Goal: Information Seeking & Learning: Learn about a topic

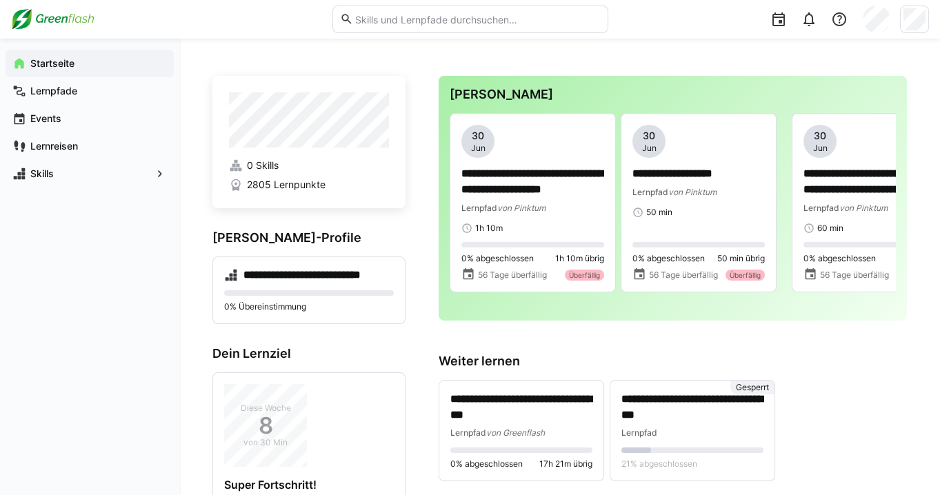
click at [695, 316] on div "**********" at bounding box center [673, 198] width 468 height 245
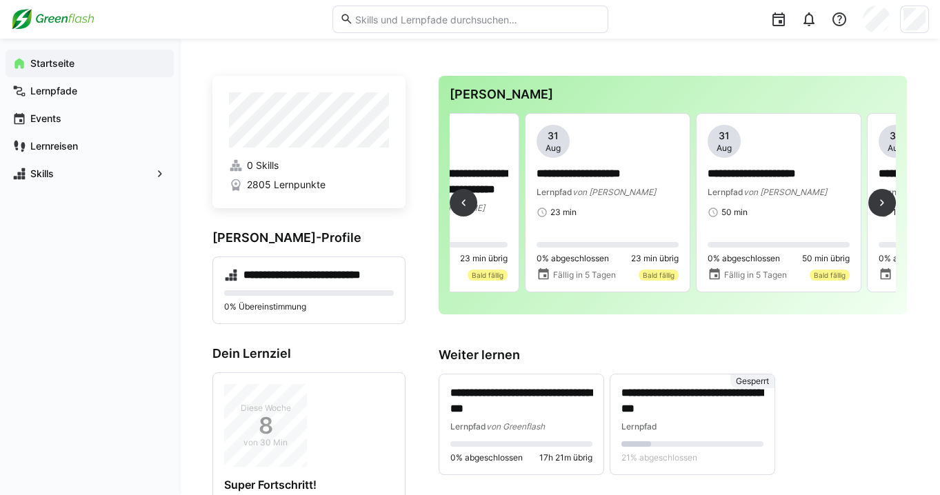
scroll to position [0, 1087]
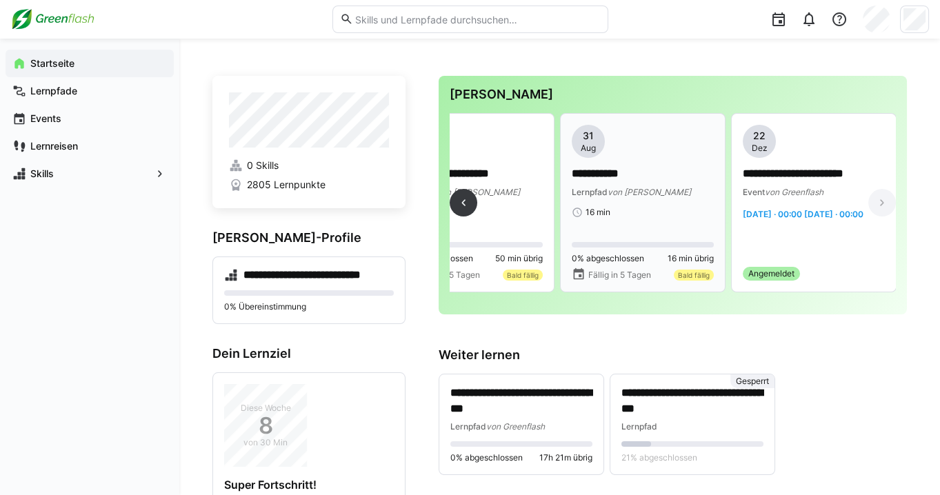
click at [615, 203] on div "**********" at bounding box center [643, 171] width 142 height 93
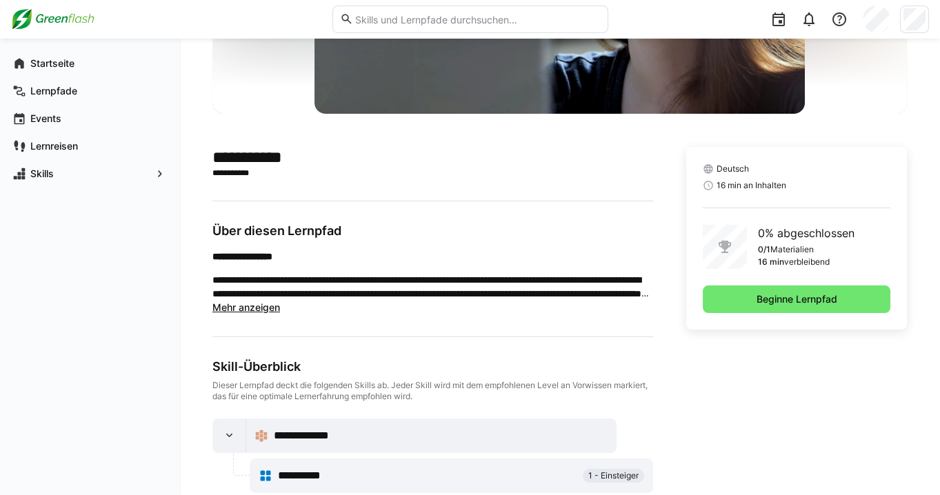
scroll to position [263, 0]
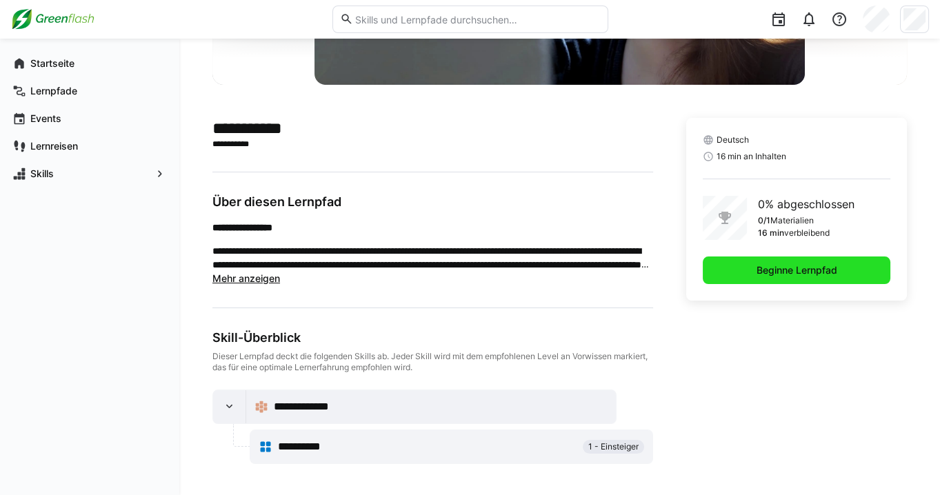
click at [784, 267] on span "Beginne Lernpfad" at bounding box center [797, 270] width 85 height 14
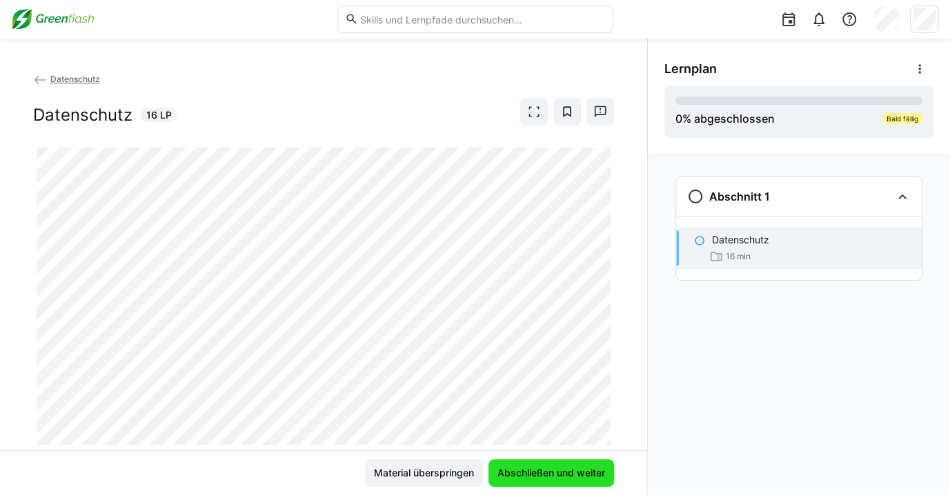
click at [548, 468] on span "Abschließen und weiter" at bounding box center [551, 473] width 112 height 14
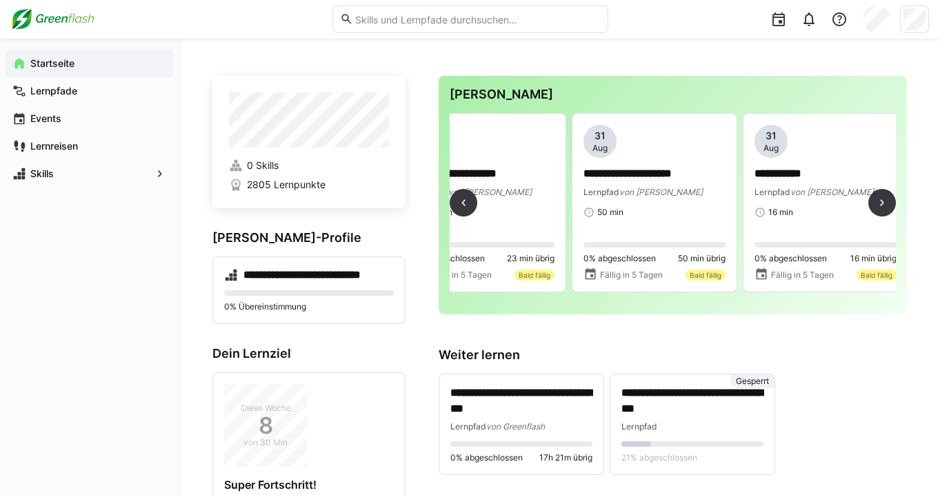
scroll to position [0, 944]
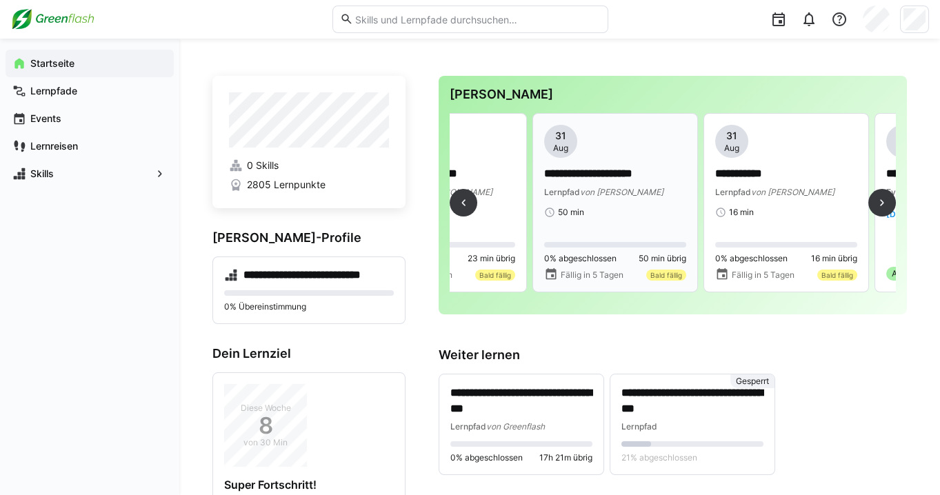
click at [649, 207] on div "50 min" at bounding box center [615, 212] width 142 height 11
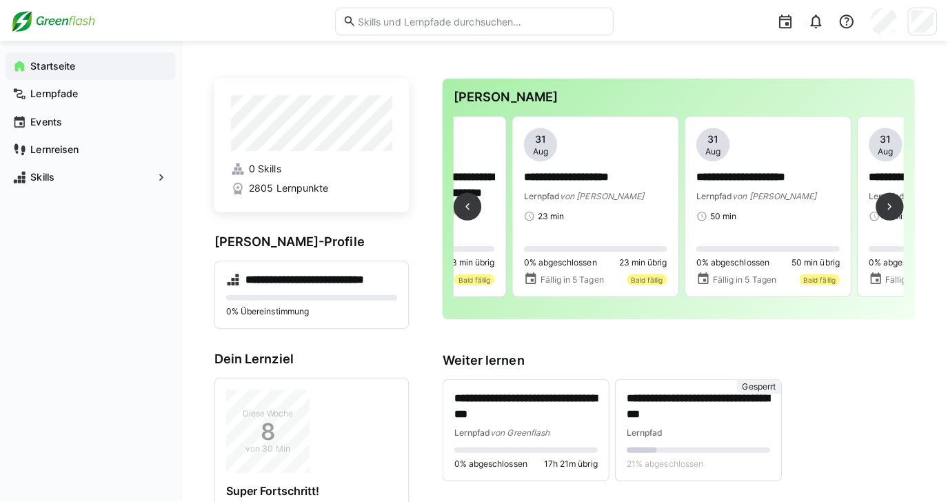
scroll to position [0, 792]
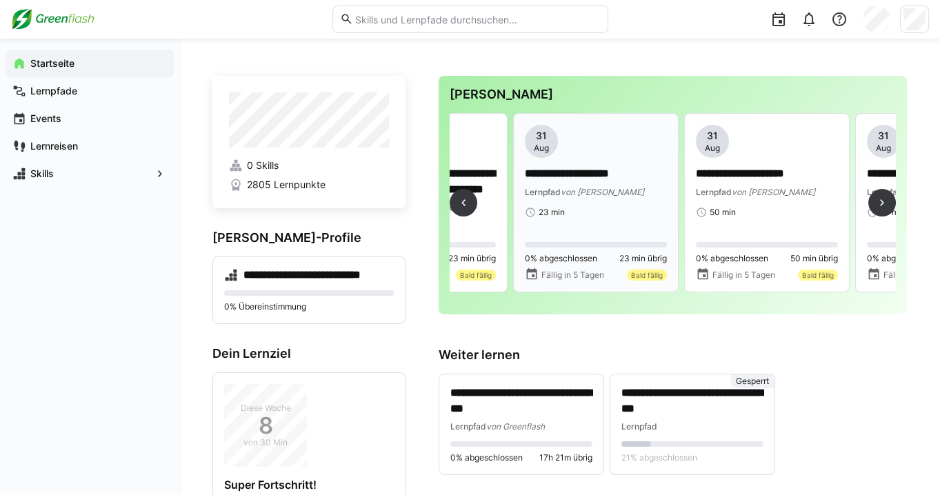
click at [568, 192] on span "von [PERSON_NAME]" at bounding box center [602, 192] width 83 height 10
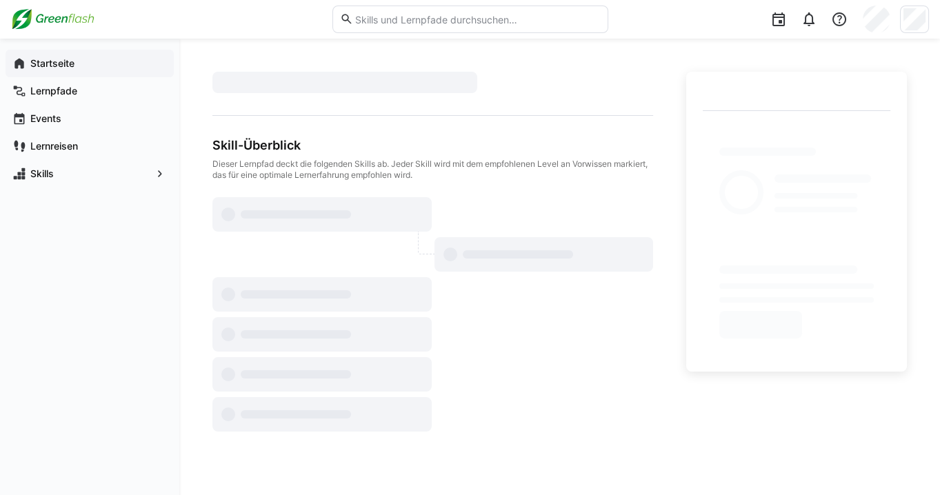
click at [0, 0] on app-navigation-label "Startseite" at bounding box center [0, 0] width 0 height 0
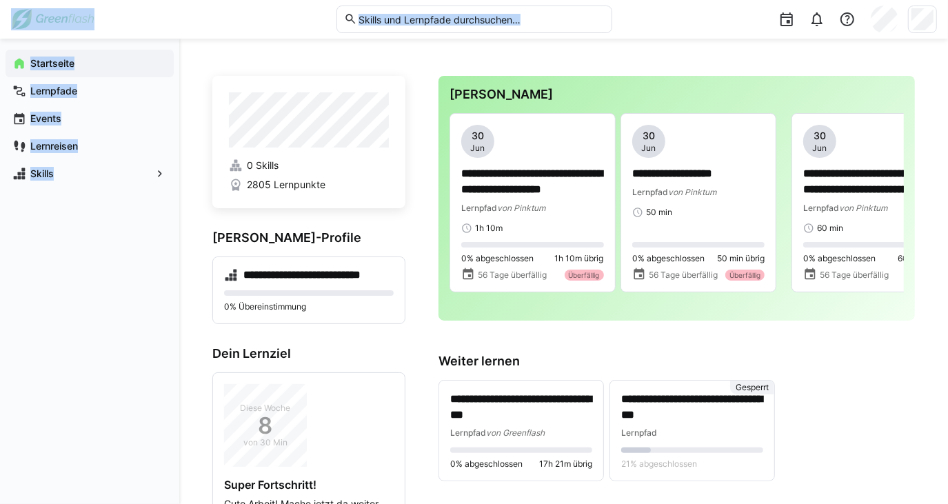
drag, startPoint x: 4, startPoint y: 21, endPoint x: 201, endPoint y: 161, distance: 241.8
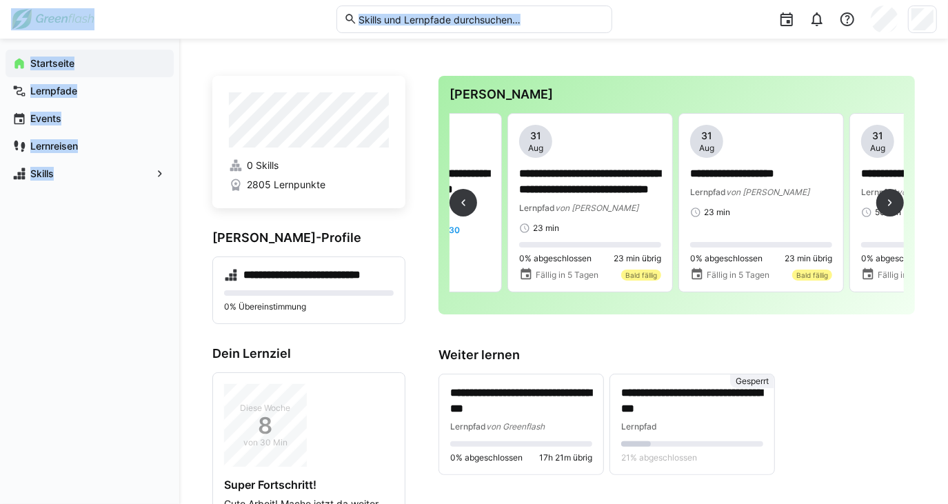
scroll to position [0, 630]
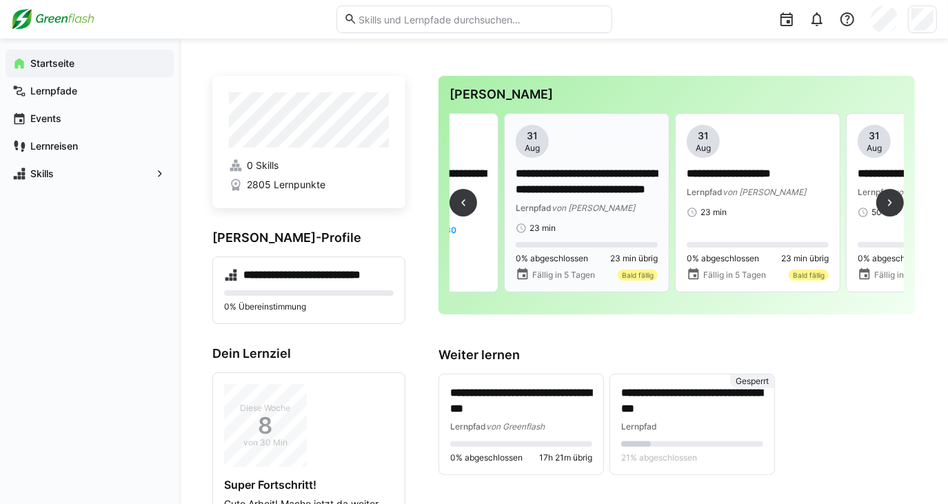
click at [559, 186] on p "**********" at bounding box center [587, 182] width 143 height 32
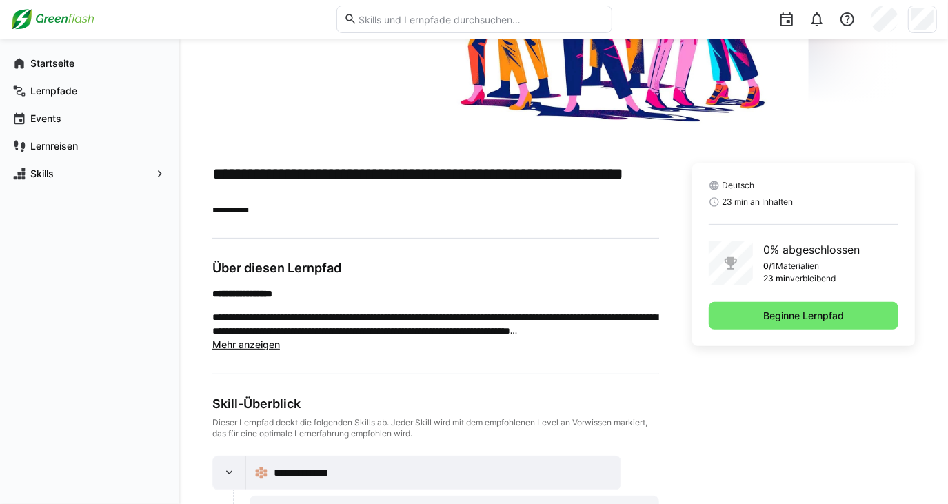
scroll to position [226, 0]
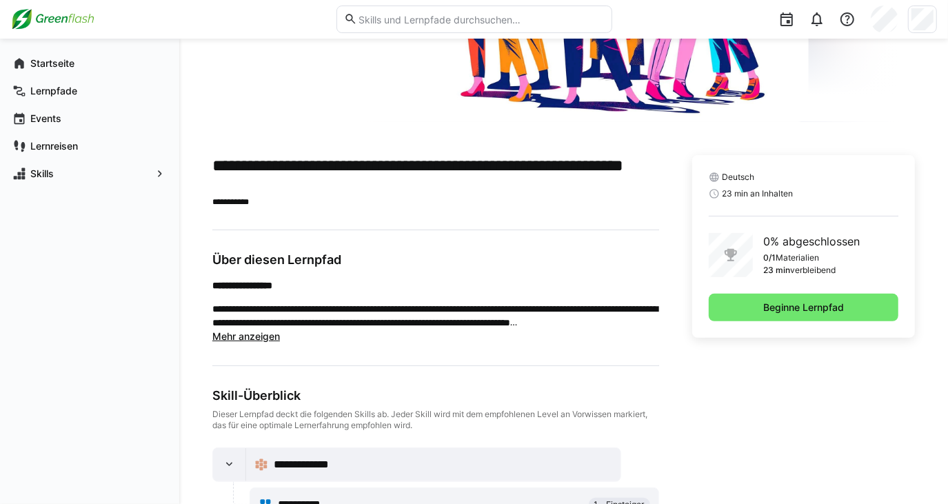
drag, startPoint x: 951, startPoint y: 501, endPoint x: 870, endPoint y: 110, distance: 398.7
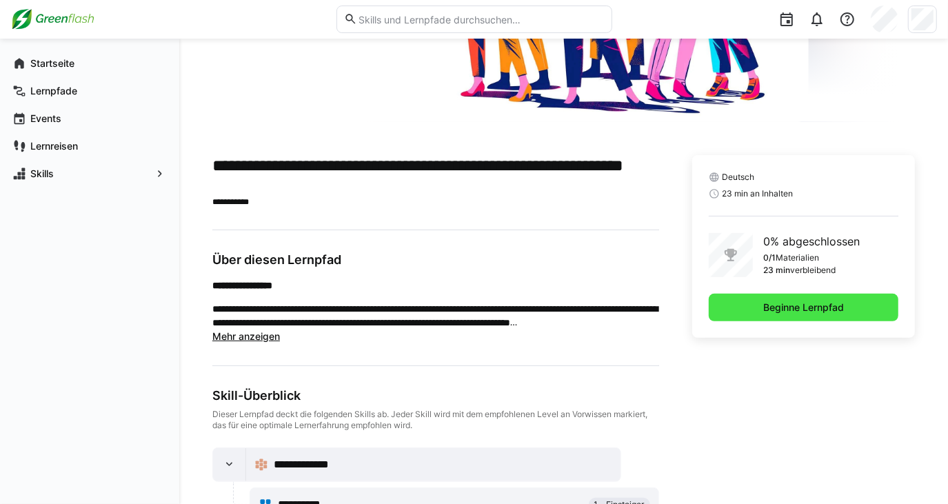
click at [788, 305] on span "Beginne Lernpfad" at bounding box center [804, 308] width 85 height 14
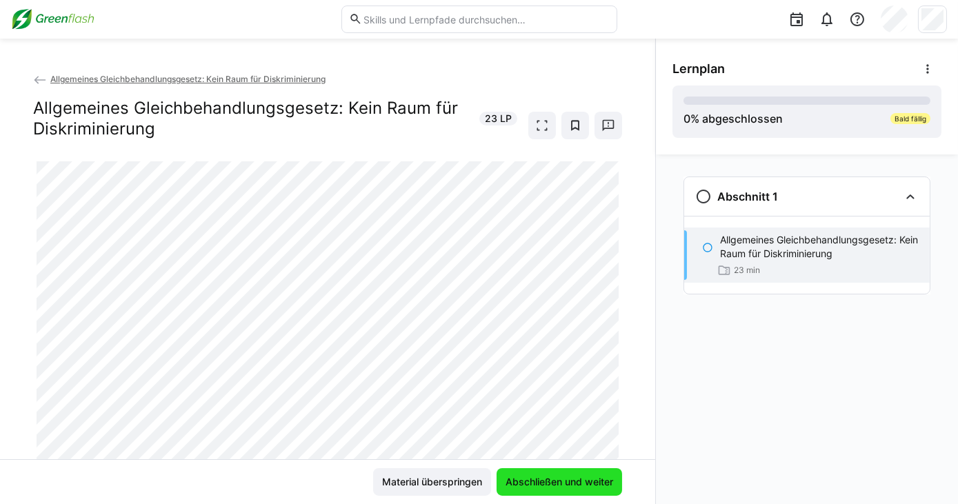
click at [583, 485] on span "Abschließen und weiter" at bounding box center [560, 482] width 112 height 14
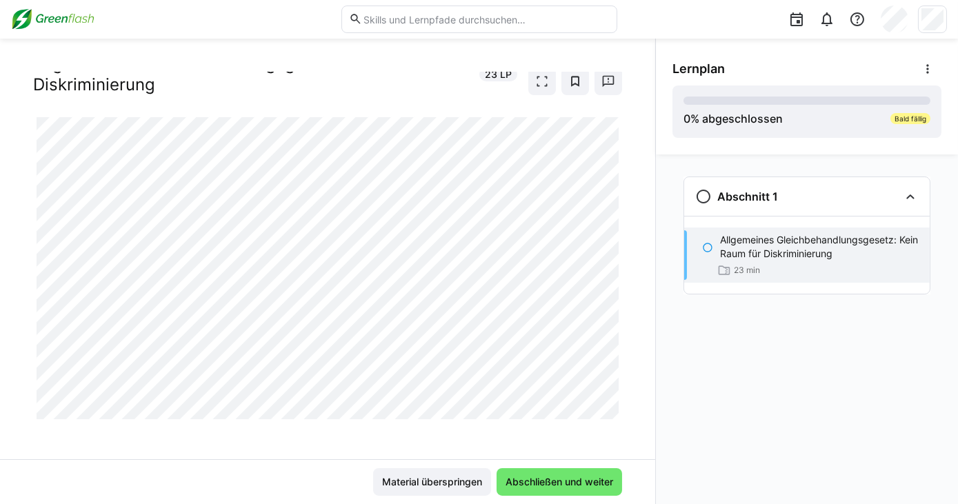
scroll to position [48, 0]
click at [608, 405] on div at bounding box center [622, 400] width 33 height 29
drag, startPoint x: 252, startPoint y: 417, endPoint x: 613, endPoint y: 410, distance: 360.8
click at [613, 410] on div at bounding box center [622, 400] width 33 height 29
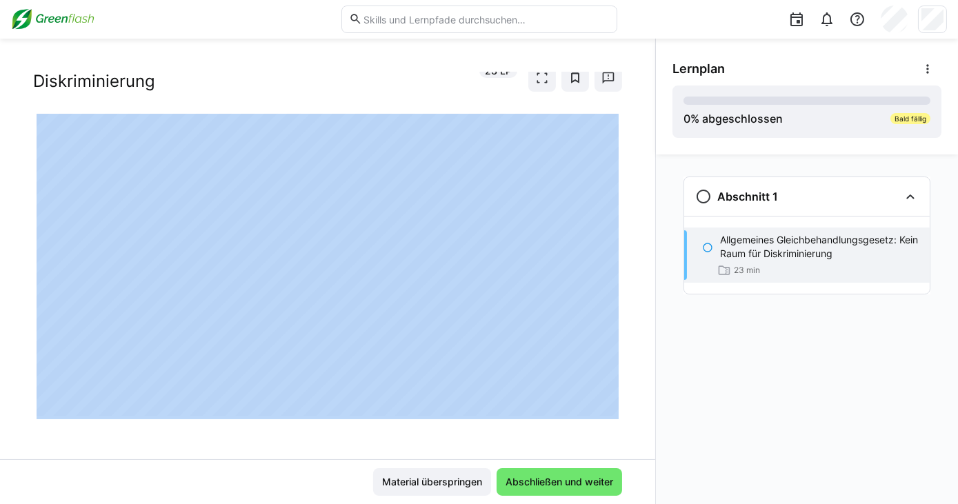
drag, startPoint x: 613, startPoint y: 410, endPoint x: 608, endPoint y: 399, distance: 12.7
click at [608, 399] on div at bounding box center [622, 400] width 33 height 29
click at [610, 407] on div at bounding box center [622, 400] width 33 height 29
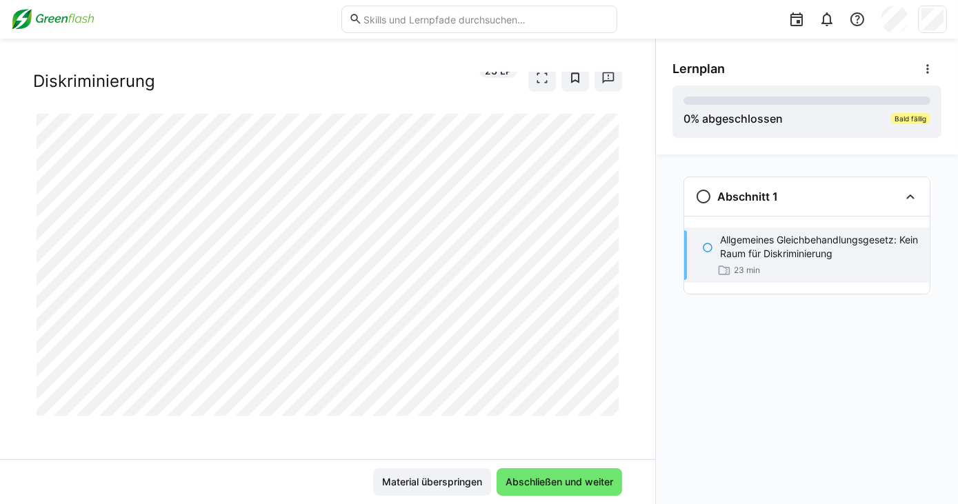
drag, startPoint x: 608, startPoint y: 112, endPoint x: 546, endPoint y: 455, distance: 348.4
click at [579, 432] on app-classroom-main-layout "Allgemeines Gleichbehandlungsgesetz: Kein Raum für Diskriminierung Allgemeines …" at bounding box center [327, 288] width 655 height 432
click at [470, 479] on span "Material überspringen" at bounding box center [432, 482] width 104 height 14
click at [698, 195] on eds-icon at bounding box center [703, 196] width 17 height 17
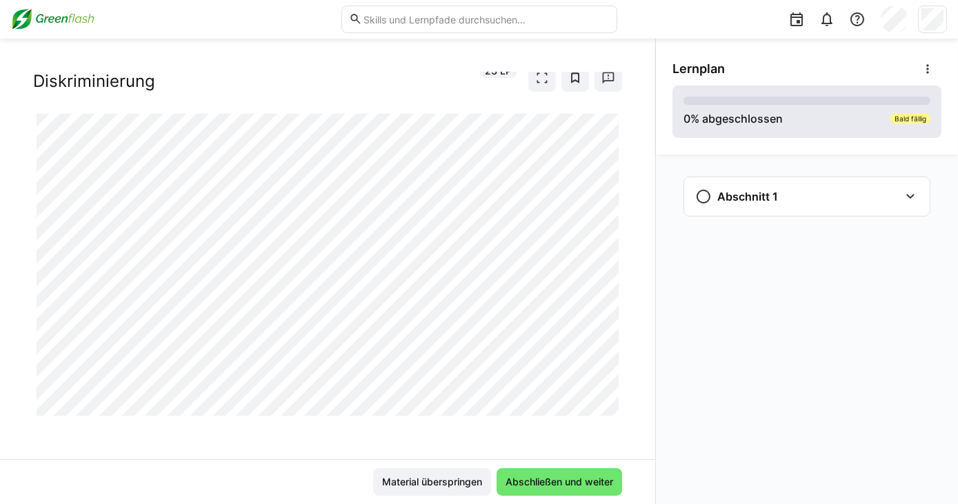
click at [907, 119] on div "Bald fällig" at bounding box center [910, 118] width 40 height 11
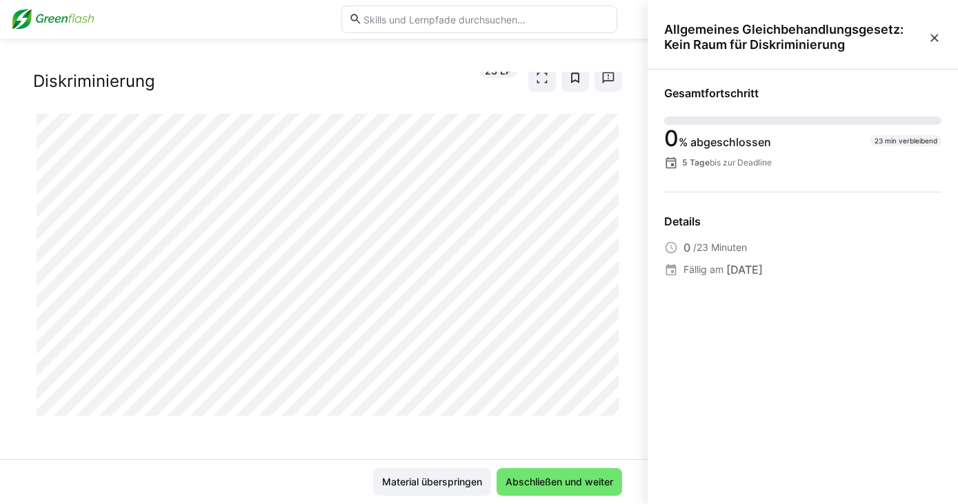
click at [610, 406] on div at bounding box center [622, 400] width 33 height 29
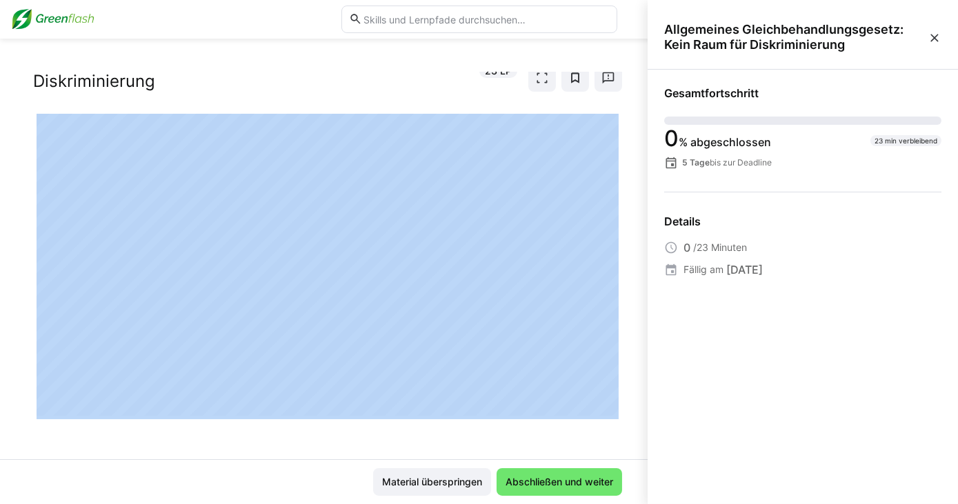
click at [610, 406] on div at bounding box center [622, 400] width 33 height 29
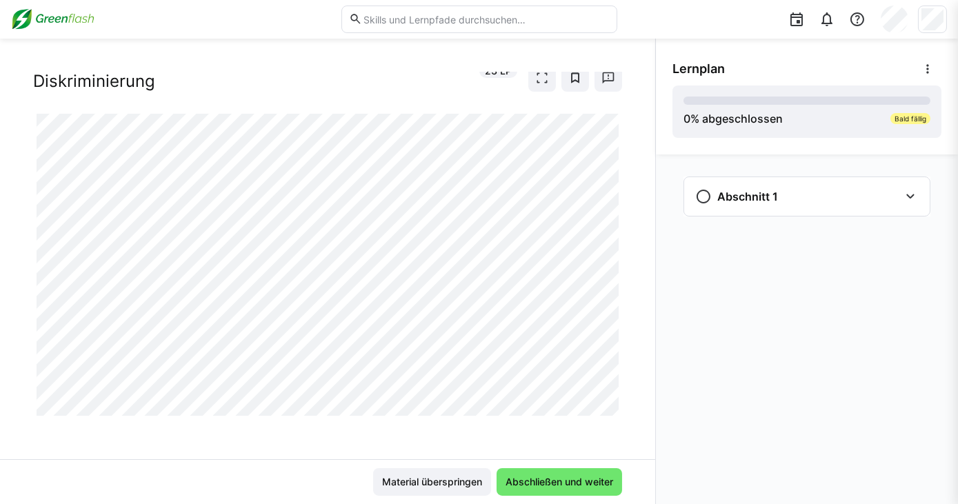
click at [610, 406] on div at bounding box center [622, 400] width 33 height 29
click at [610, 408] on div at bounding box center [622, 400] width 33 height 29
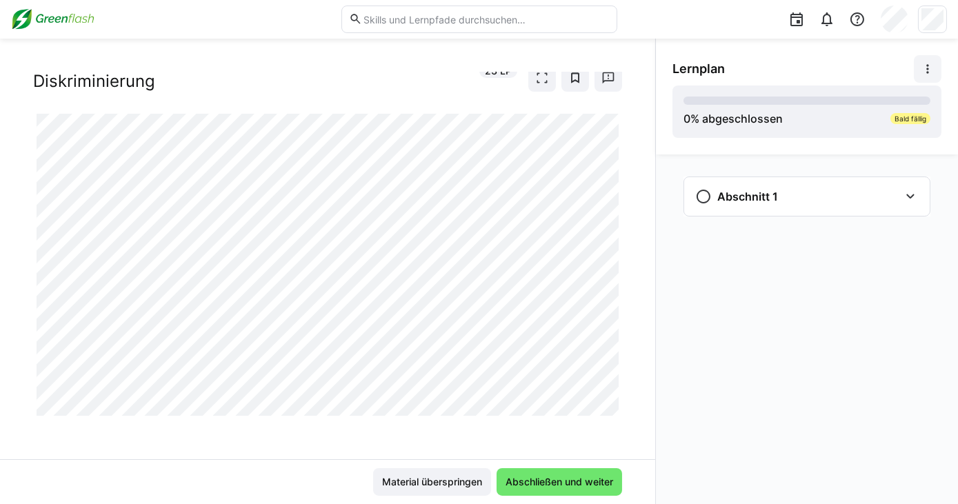
click at [930, 68] on eds-icon at bounding box center [928, 69] width 14 height 14
click at [610, 404] on div at bounding box center [622, 400] width 33 height 29
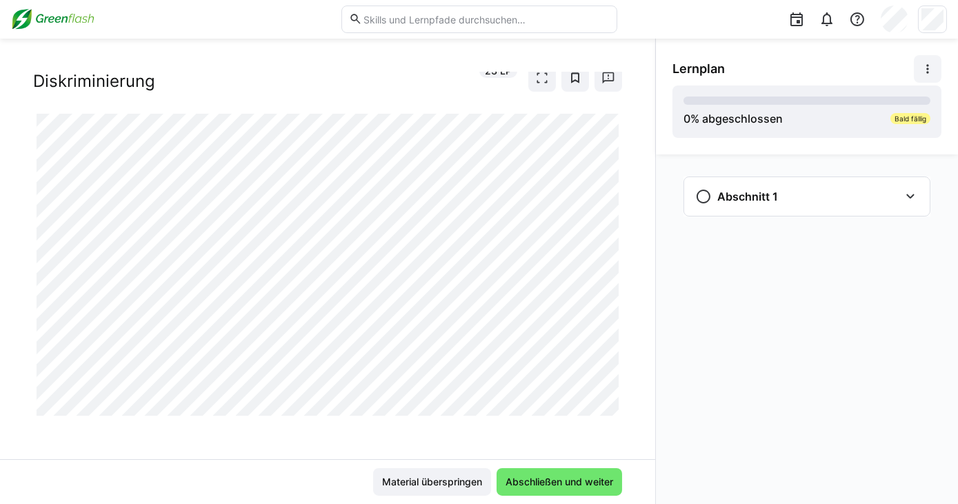
click at [610, 404] on div at bounding box center [622, 400] width 33 height 29
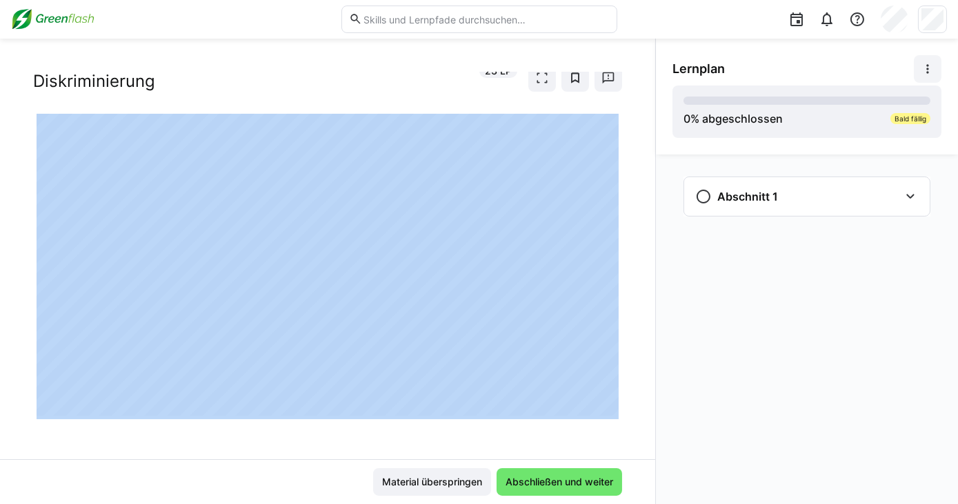
click at [611, 410] on div at bounding box center [622, 400] width 33 height 29
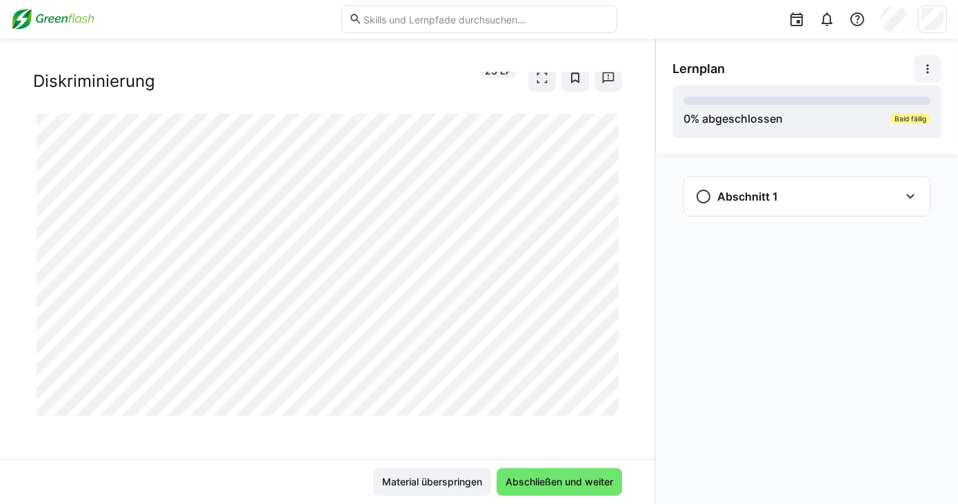
click at [611, 410] on div at bounding box center [622, 400] width 33 height 29
click at [914, 194] on eds-icon at bounding box center [910, 196] width 17 height 17
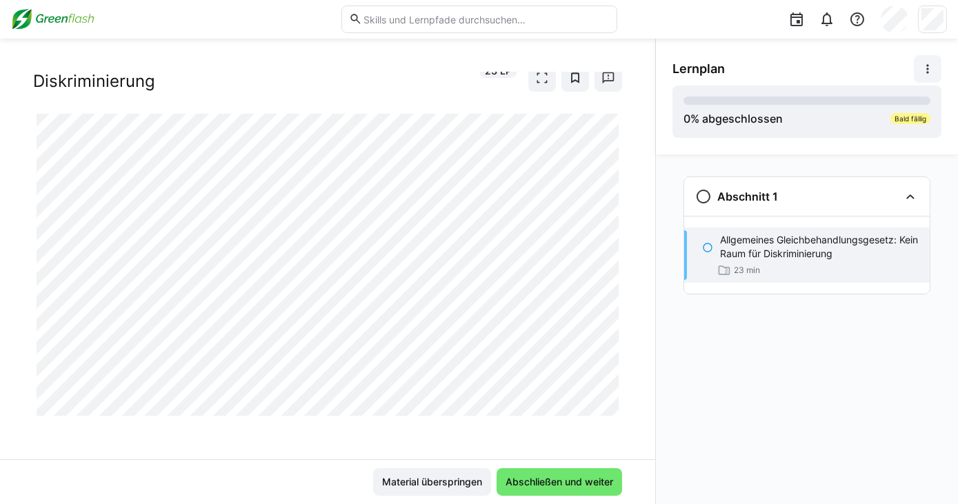
click at [708, 250] on eds-icon at bounding box center [707, 247] width 11 height 11
click at [708, 246] on eds-icon at bounding box center [707, 247] width 11 height 11
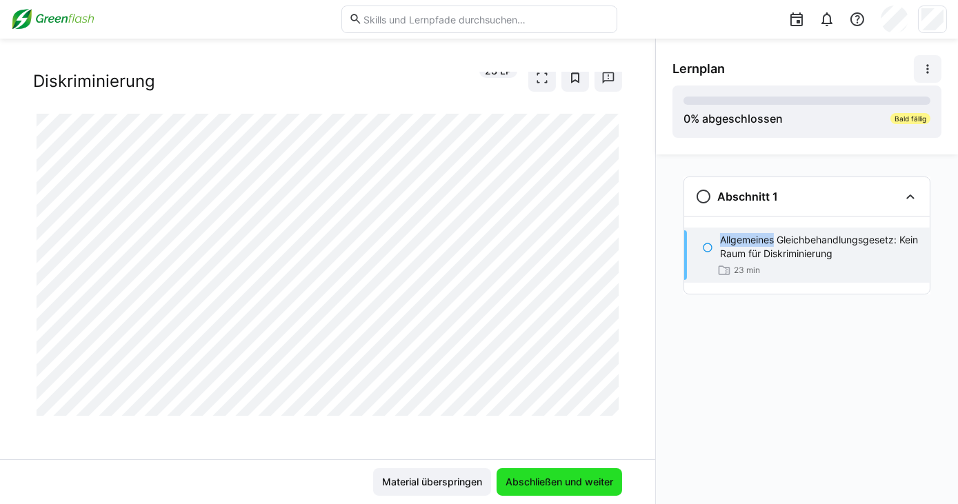
click at [526, 476] on span "Abschließen und weiter" at bounding box center [560, 482] width 112 height 14
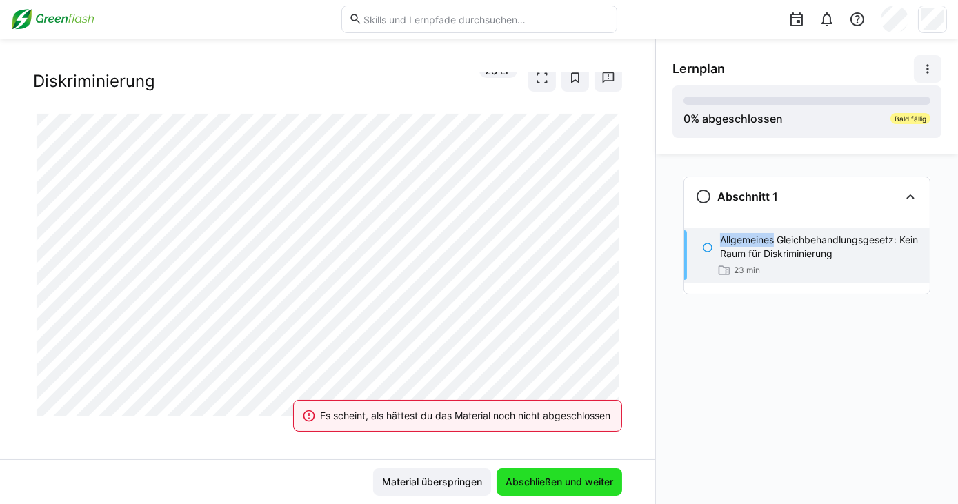
click at [526, 476] on span "Abschließen und weiter" at bounding box center [560, 482] width 112 height 14
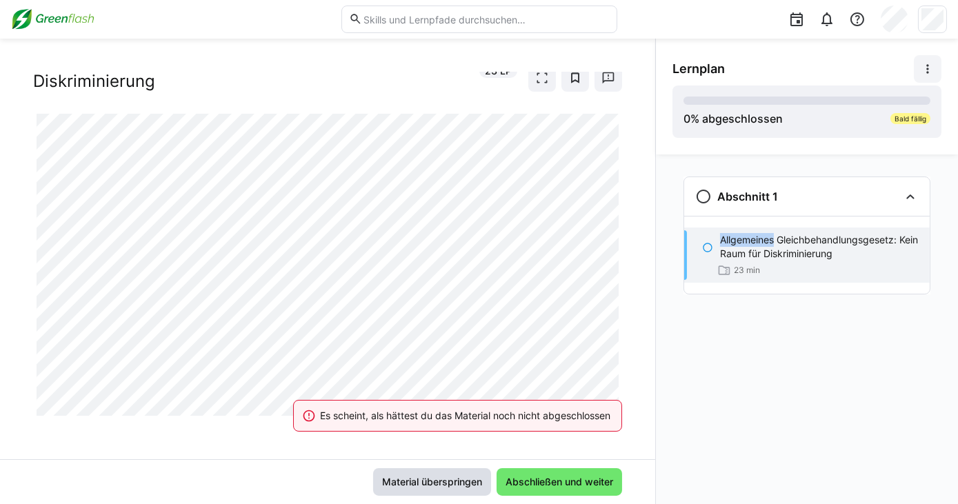
click at [448, 476] on span "Material überspringen" at bounding box center [432, 482] width 104 height 14
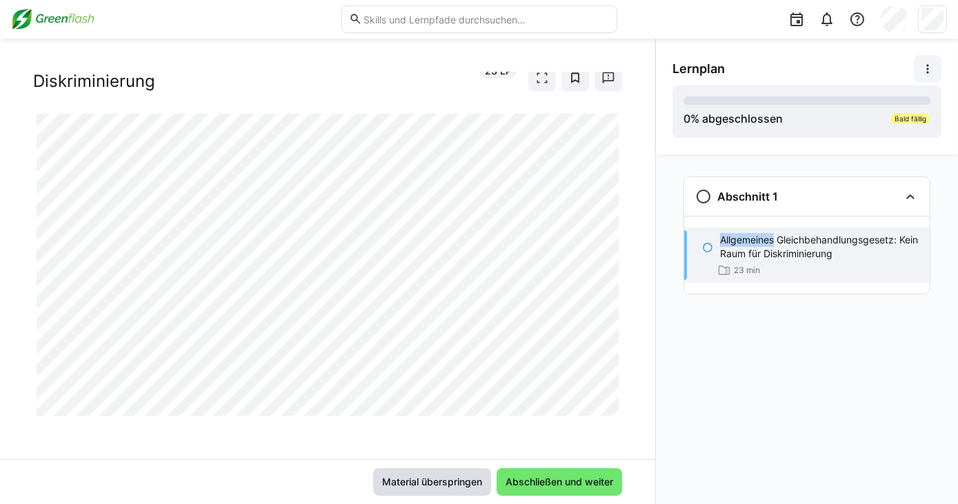
click at [448, 476] on span "Material überspringen" at bounding box center [432, 482] width 104 height 14
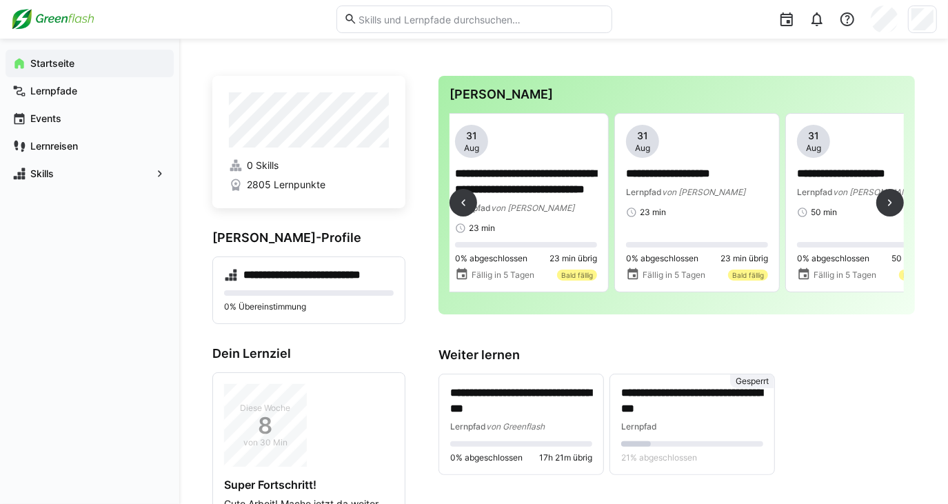
scroll to position [0, 696]
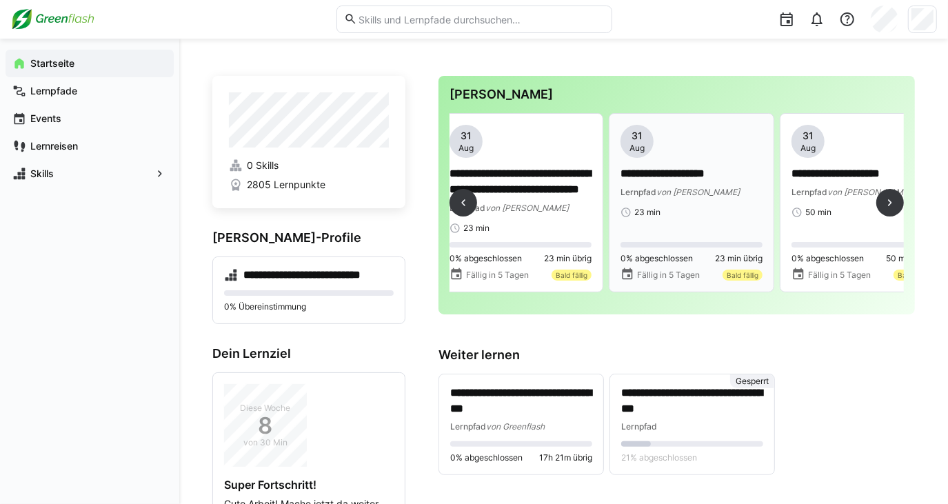
click at [697, 159] on div "**********" at bounding box center [692, 171] width 142 height 93
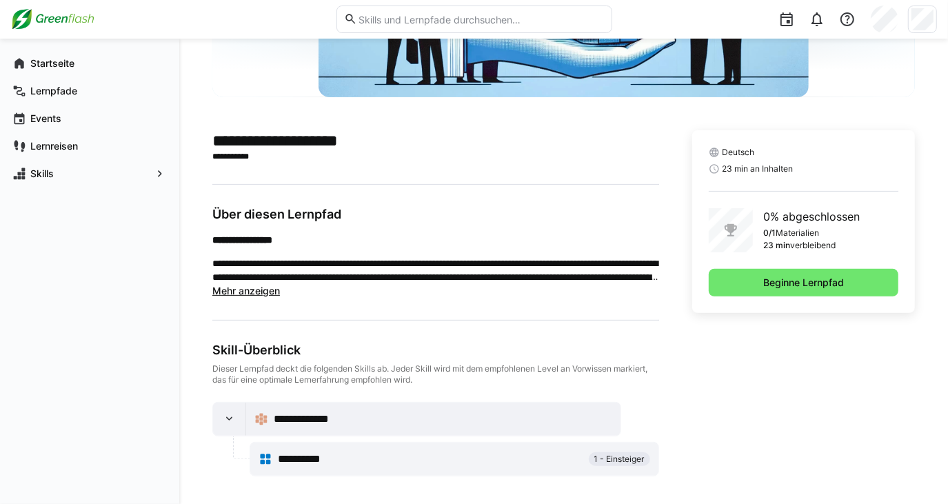
scroll to position [255, 0]
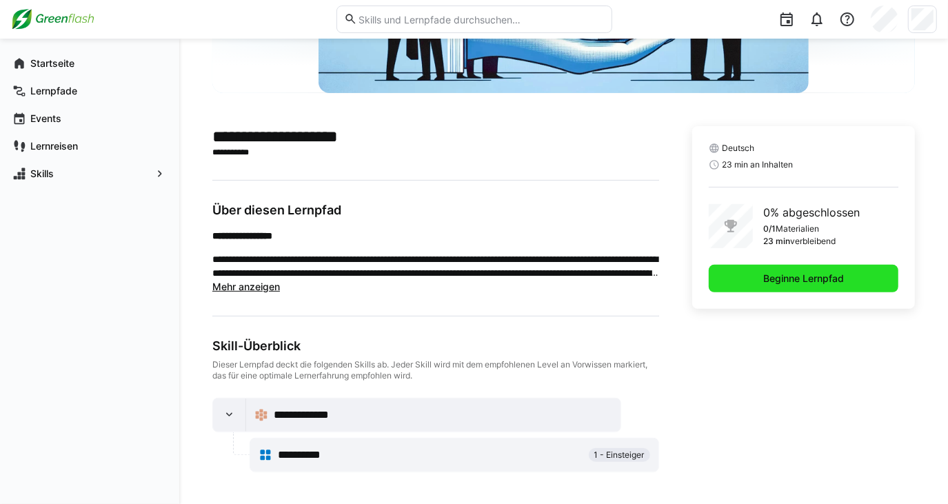
click at [788, 277] on span "Beginne Lernpfad" at bounding box center [804, 279] width 85 height 14
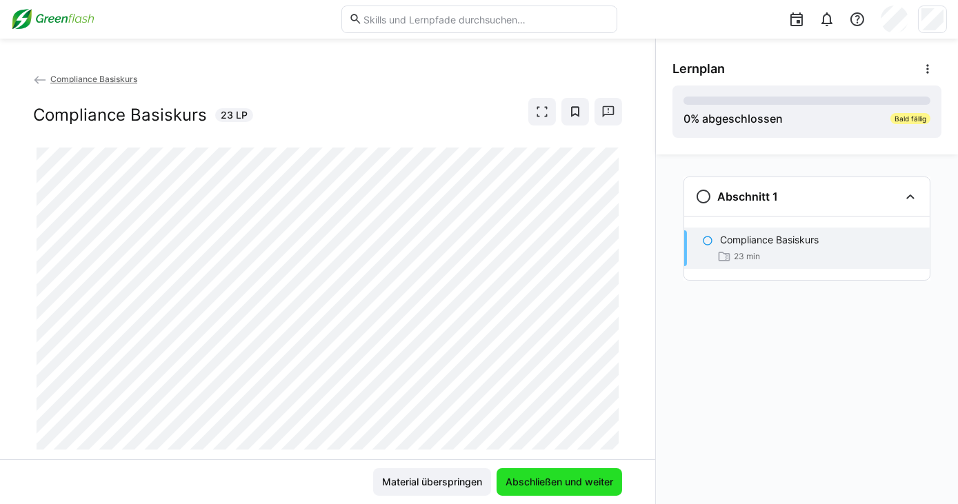
click at [553, 480] on span "Abschließen und weiter" at bounding box center [560, 482] width 112 height 14
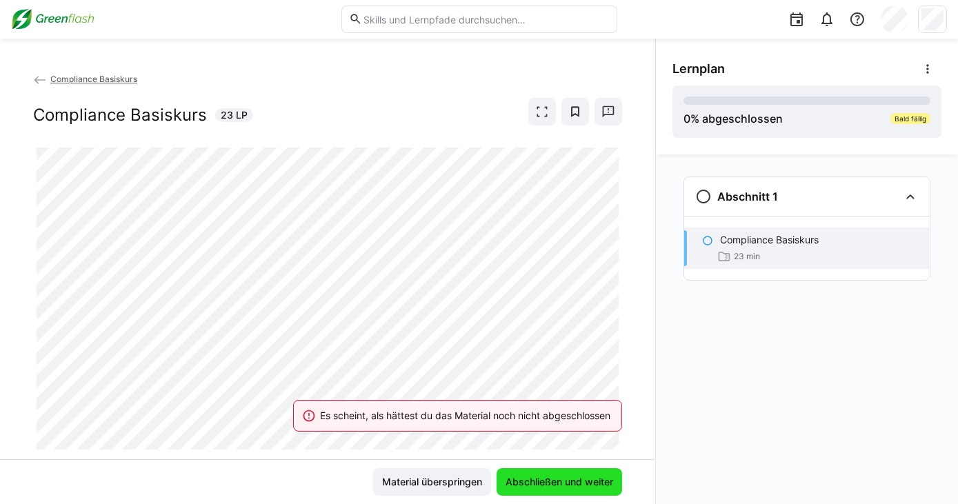
click at [553, 480] on span "Abschließen und weiter" at bounding box center [560, 482] width 112 height 14
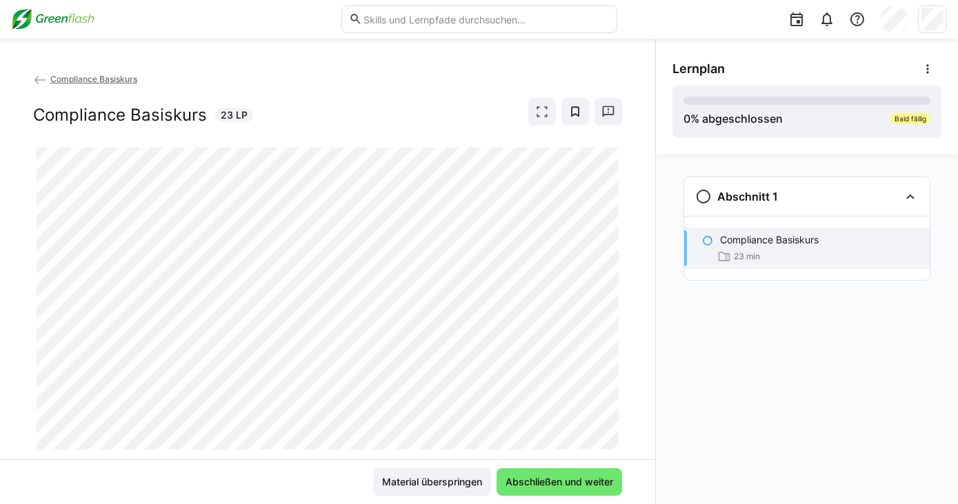
click at [708, 239] on eds-icon at bounding box center [707, 240] width 11 height 11
drag, startPoint x: 708, startPoint y: 239, endPoint x: 702, endPoint y: 195, distance: 44.6
click at [702, 195] on eds-icon at bounding box center [703, 196] width 17 height 17
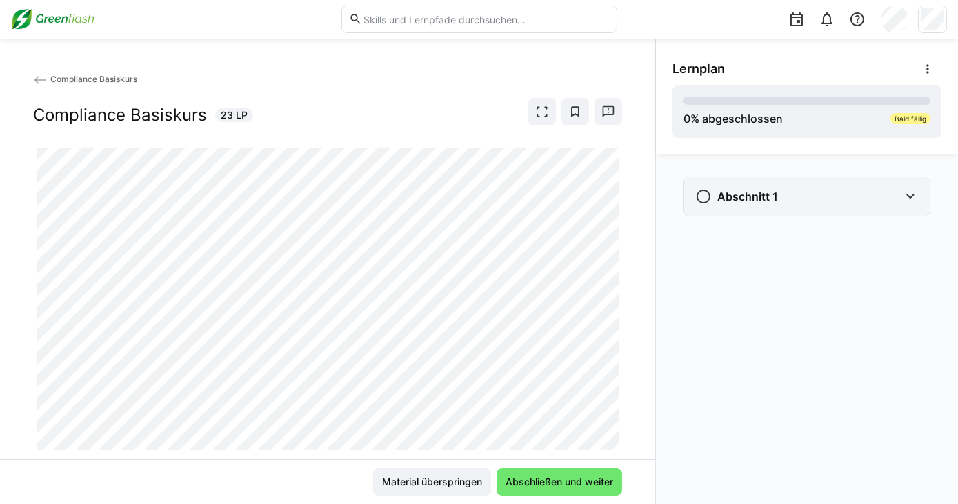
click at [702, 195] on eds-icon at bounding box center [703, 196] width 17 height 17
click at [908, 197] on eds-icon at bounding box center [910, 196] width 17 height 17
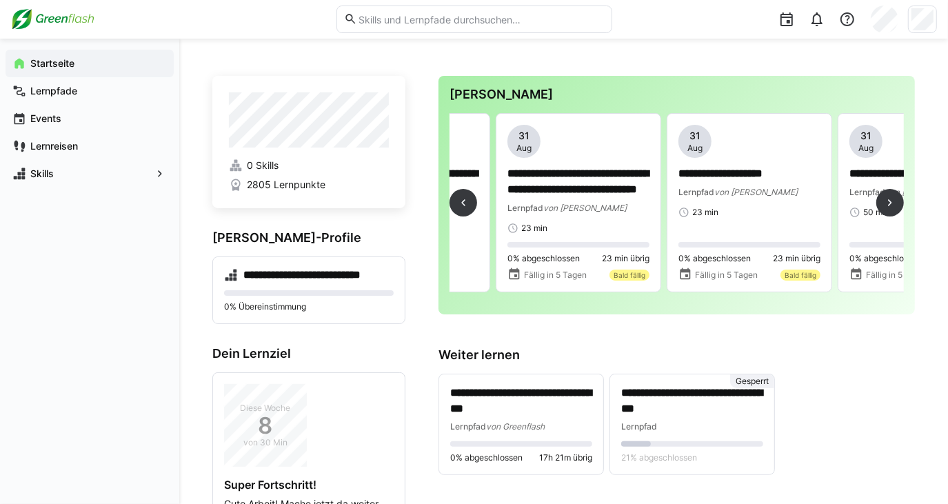
scroll to position [0, 644]
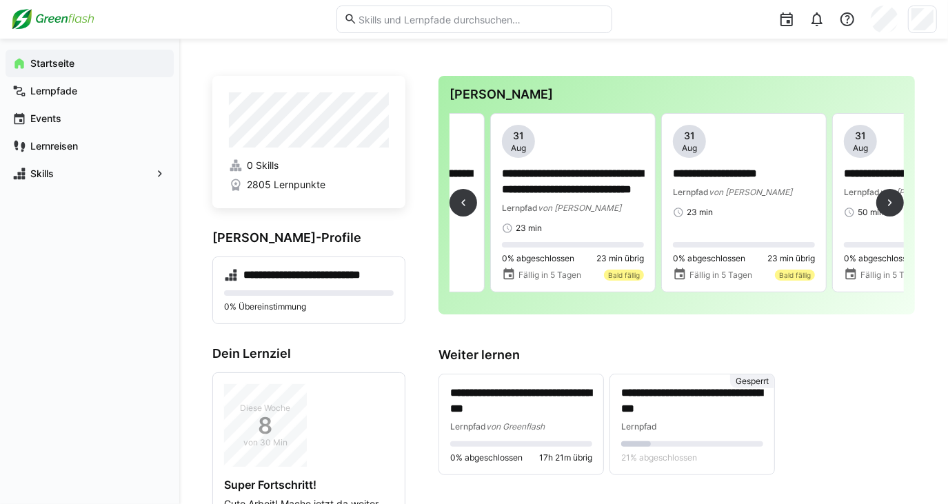
click at [756, 315] on div "**********" at bounding box center [677, 195] width 477 height 239
click at [571, 195] on p "**********" at bounding box center [573, 182] width 143 height 32
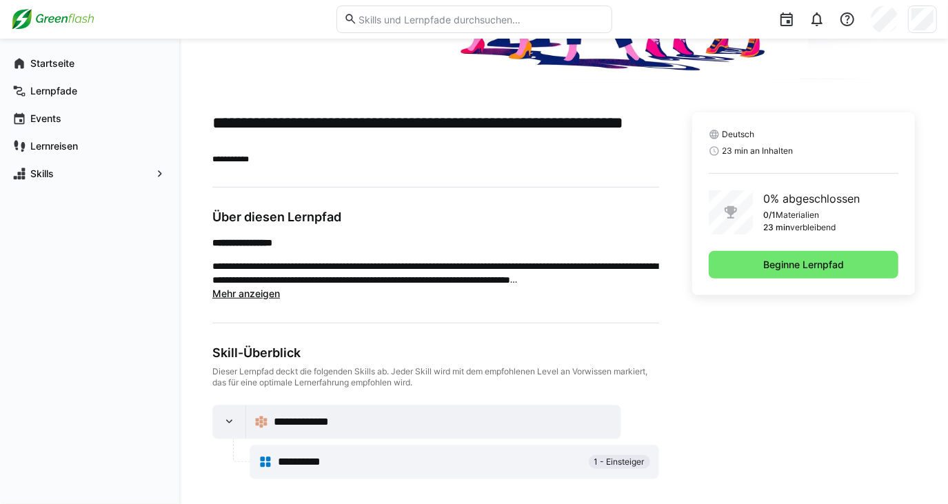
scroll to position [275, 0]
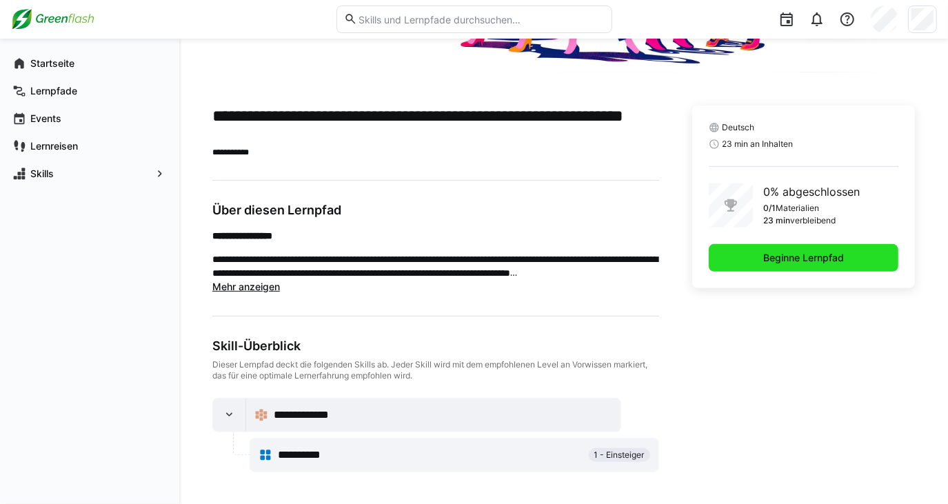
click at [815, 252] on span "Beginne Lernpfad" at bounding box center [804, 258] width 85 height 14
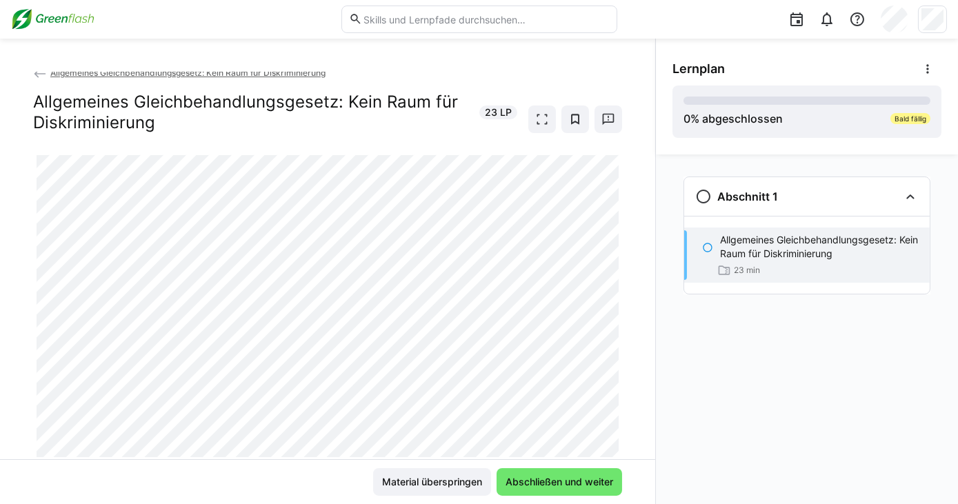
scroll to position [7, 0]
click at [539, 117] on eds-icon at bounding box center [542, 119] width 14 height 14
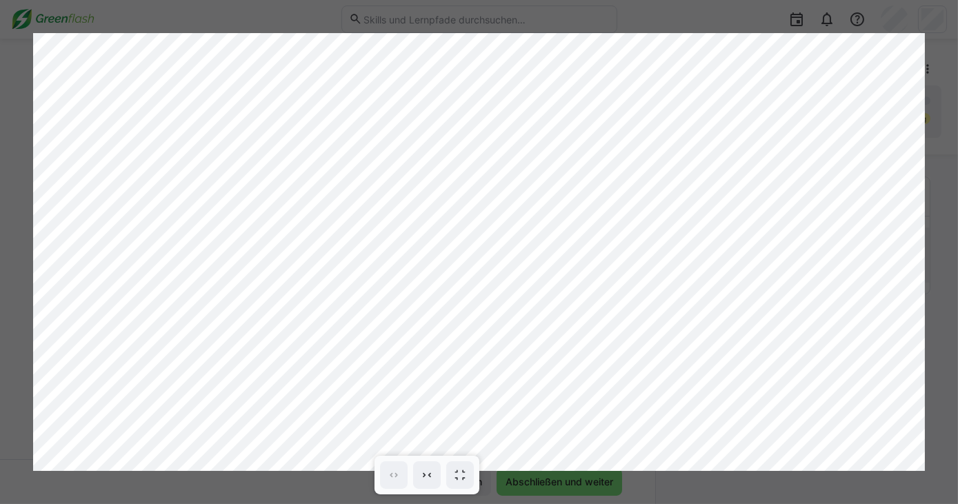
click at [925, 37] on div at bounding box center [479, 252] width 958 height 504
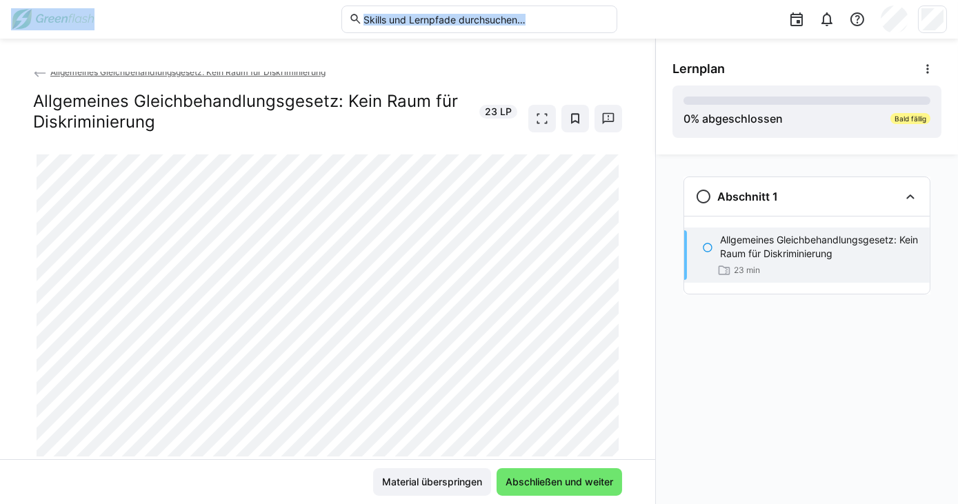
click at [925, 37] on div at bounding box center [787, 19] width 321 height 39
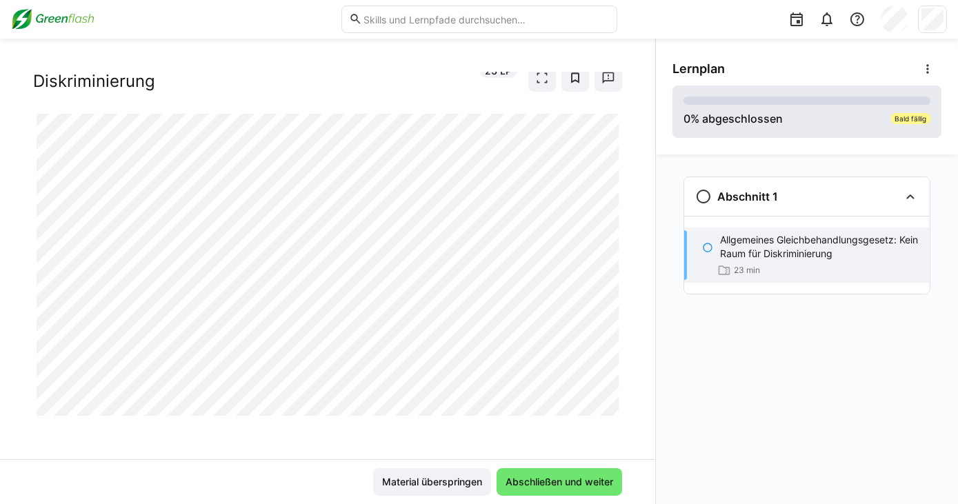
click at [701, 102] on eds-progress at bounding box center [807, 101] width 247 height 8
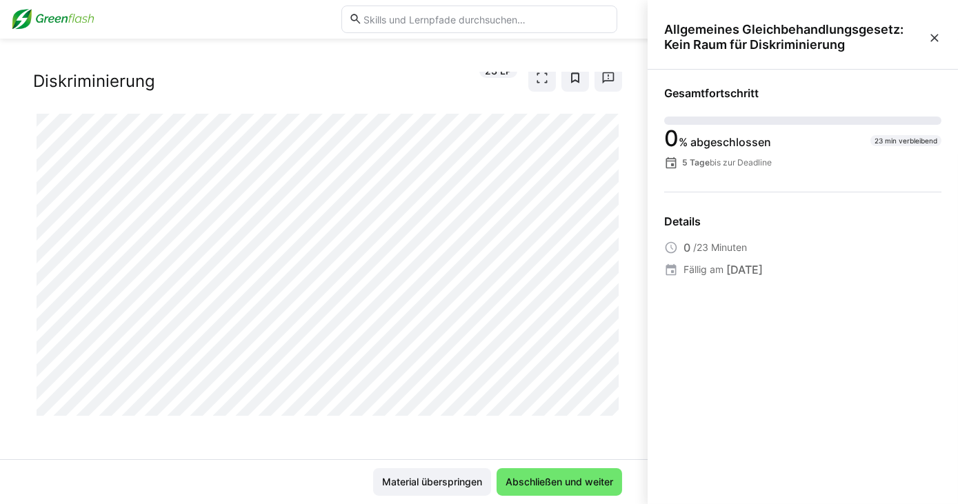
click at [710, 125] on div "0 % abgeschlossen 23 min verbleibend 5 Tage bis zur Deadline" at bounding box center [802, 143] width 277 height 53
click at [684, 246] on span "0" at bounding box center [687, 247] width 7 height 17
click at [722, 269] on span "Fällig am" at bounding box center [704, 270] width 40 height 14
click at [499, 72] on span "23 LP" at bounding box center [498, 71] width 27 height 14
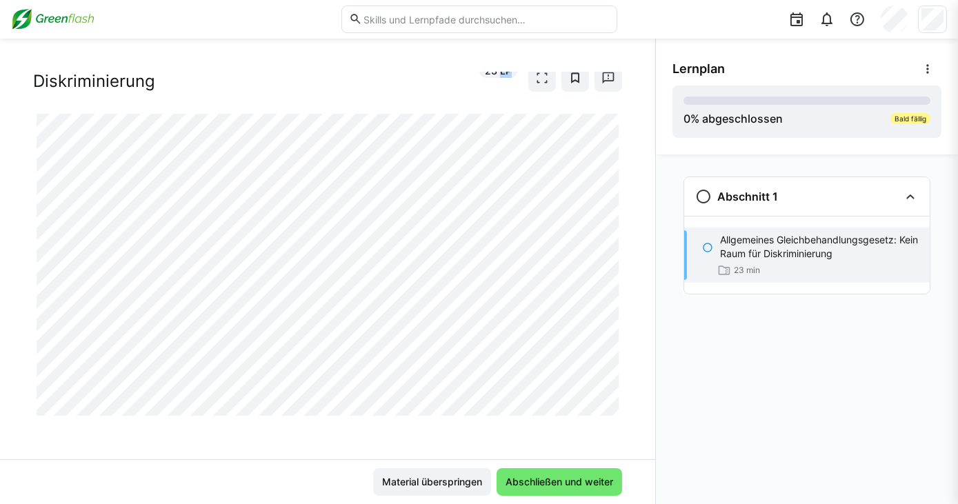
click at [499, 72] on span "23 LP" at bounding box center [498, 71] width 27 height 14
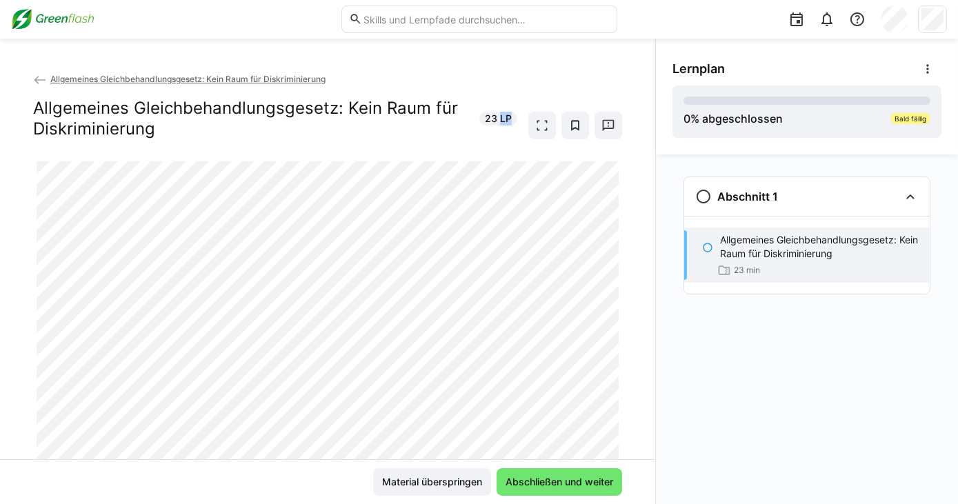
scroll to position [17, 0]
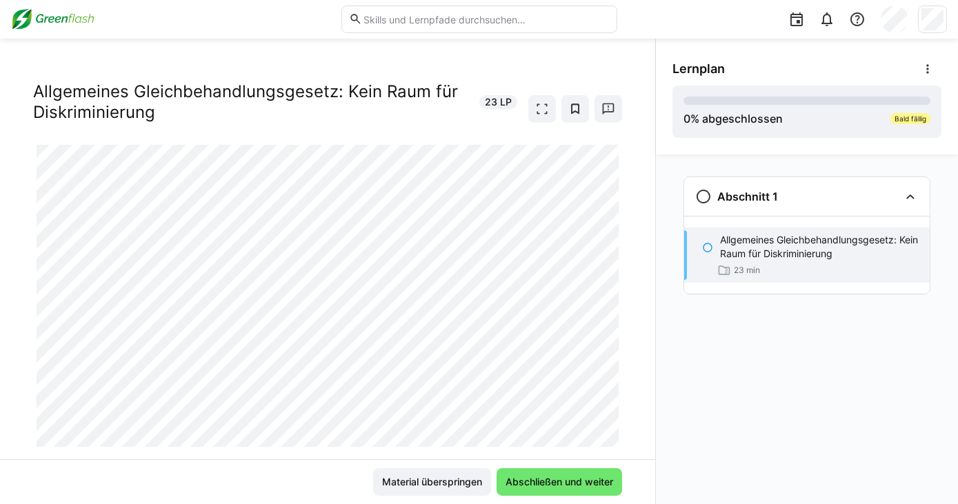
click at [610, 141] on div "Allgemeines Gleichbehandlungsgesetz: Kein Raum für Diskriminierung Allgemeines …" at bounding box center [327, 100] width 589 height 90
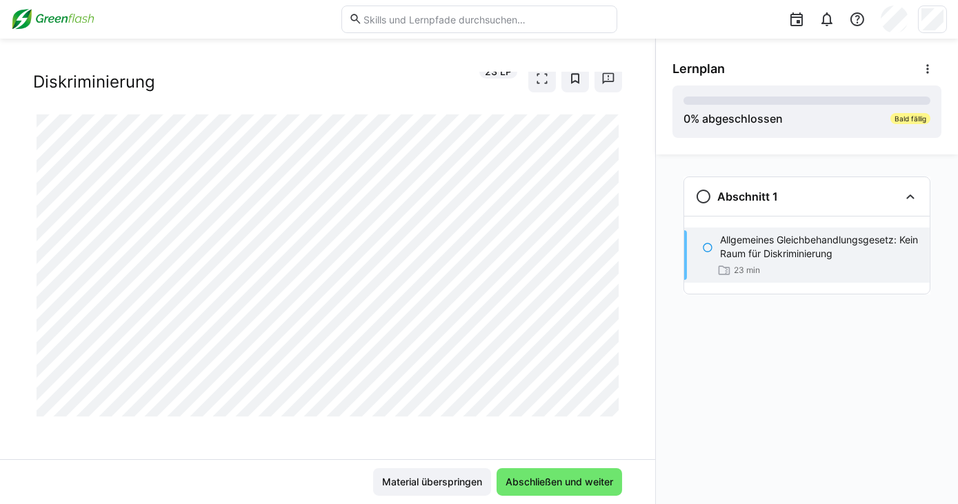
scroll to position [48, 0]
click at [610, 406] on div at bounding box center [622, 400] width 33 height 29
click at [608, 407] on div at bounding box center [622, 400] width 33 height 29
click at [610, 407] on div at bounding box center [622, 400] width 33 height 29
click at [609, 408] on div at bounding box center [622, 400] width 33 height 29
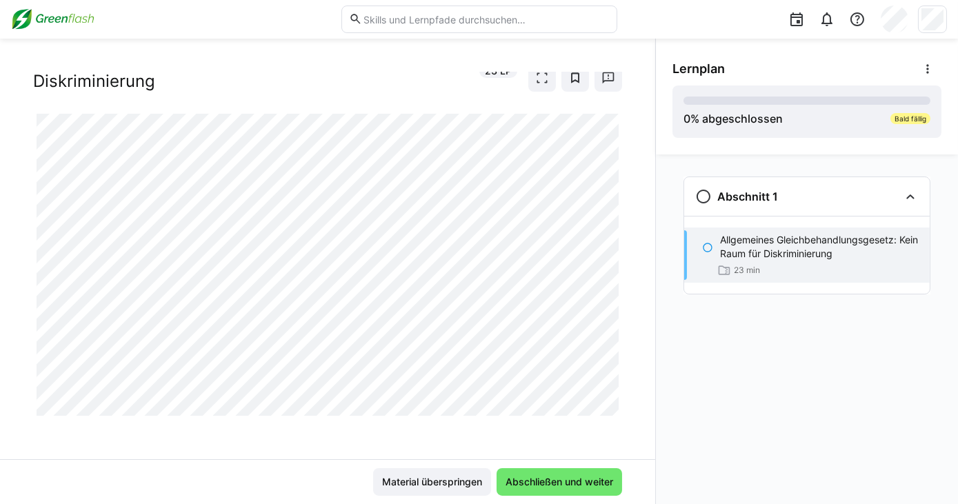
click at [609, 408] on div at bounding box center [622, 400] width 33 height 29
click at [609, 409] on div at bounding box center [622, 400] width 33 height 29
click at [610, 406] on div at bounding box center [622, 400] width 33 height 29
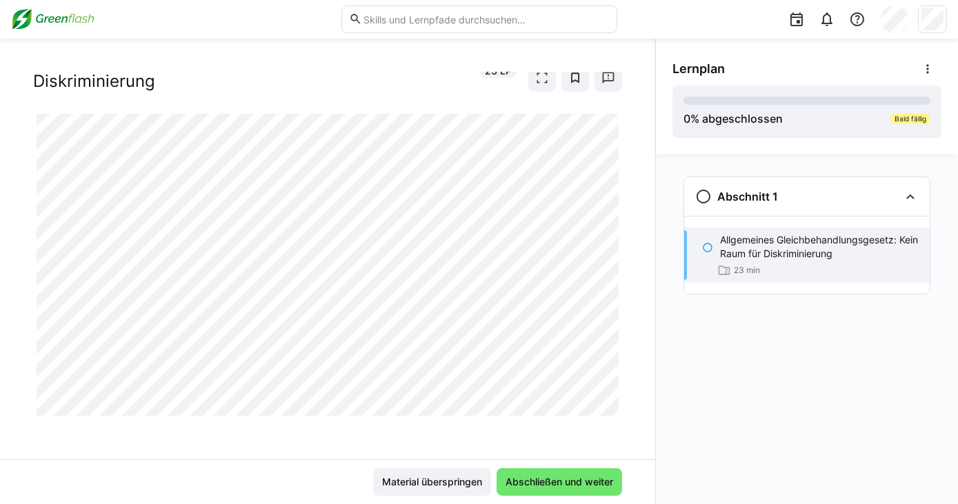
click at [610, 406] on div at bounding box center [622, 400] width 33 height 29
click at [613, 405] on div at bounding box center [622, 400] width 33 height 29
click at [611, 406] on div at bounding box center [622, 400] width 33 height 29
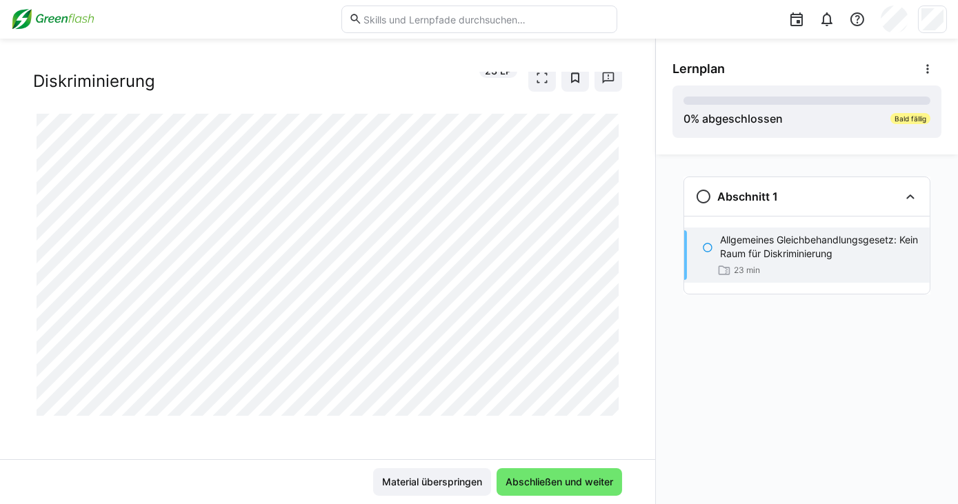
click at [611, 406] on div at bounding box center [622, 400] width 33 height 29
